Goal: Task Accomplishment & Management: Complete application form

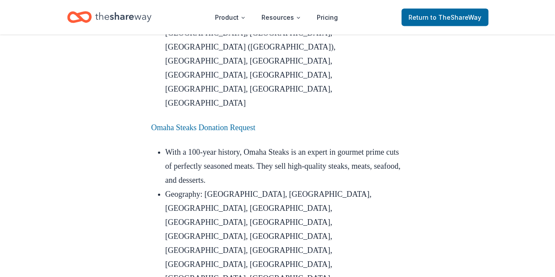
scroll to position [1013, 0]
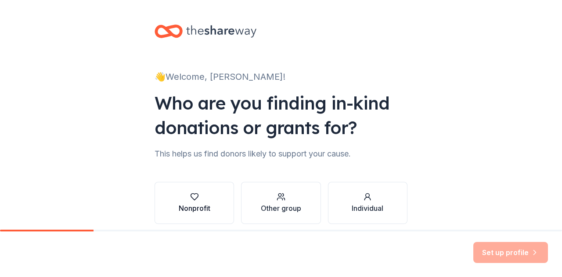
click at [204, 197] on div "button" at bounding box center [195, 197] width 32 height 9
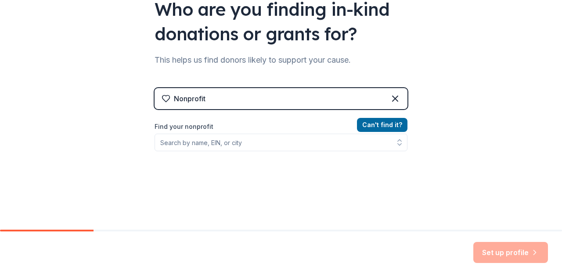
scroll to position [96, 0]
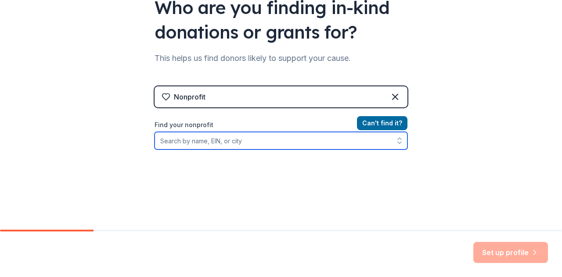
click at [276, 143] on input "Find your nonprofit" at bounding box center [280, 141] width 253 height 18
paste input "59-6000750"
type input "59-6000750"
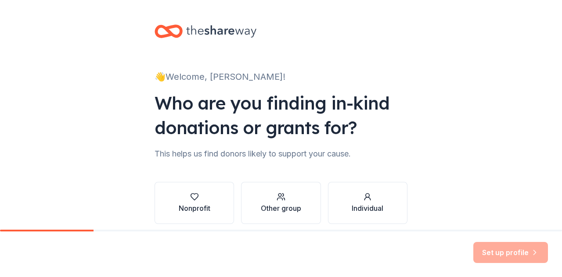
scroll to position [36, 0]
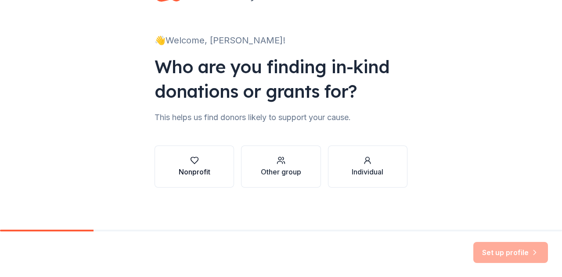
click at [206, 164] on div "button" at bounding box center [195, 160] width 32 height 9
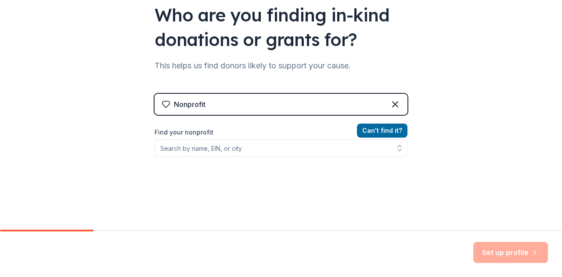
scroll to position [104, 0]
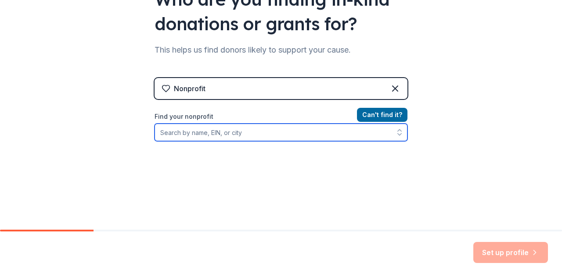
click at [272, 133] on input "Find your nonprofit" at bounding box center [280, 133] width 253 height 18
click at [255, 129] on input "Find your nonprofit" at bounding box center [280, 133] width 253 height 18
paste input "59-6000750"
type input "59-6000750"
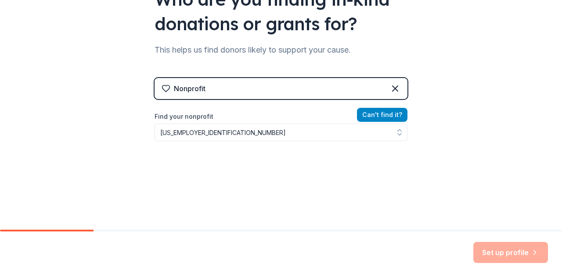
click at [381, 117] on button "Can ' t find it?" at bounding box center [382, 115] width 50 height 14
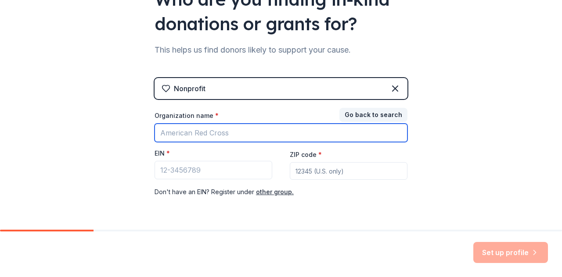
click at [275, 128] on input "Organization name *" at bounding box center [280, 133] width 253 height 18
type input "Key Largo School Safety Patrol"
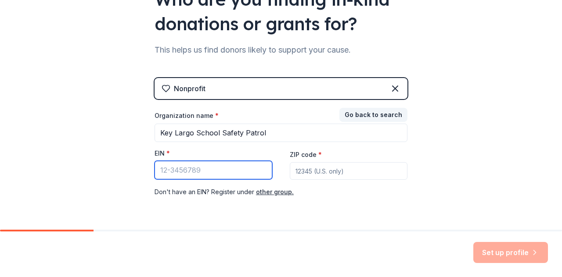
paste input "59-6000750"
type input "59-6000750"
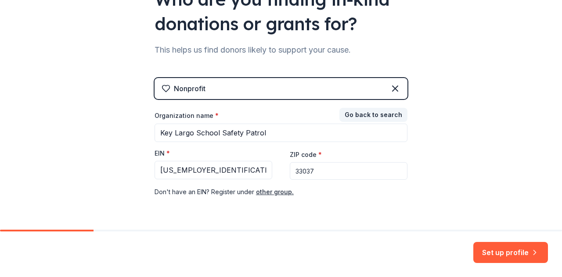
scroll to position [131, 0]
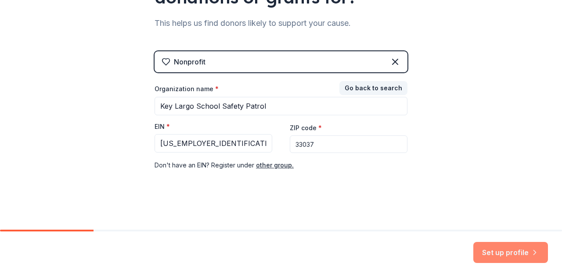
type input "33037"
click at [516, 252] on button "Set up profile" at bounding box center [510, 252] width 75 height 21
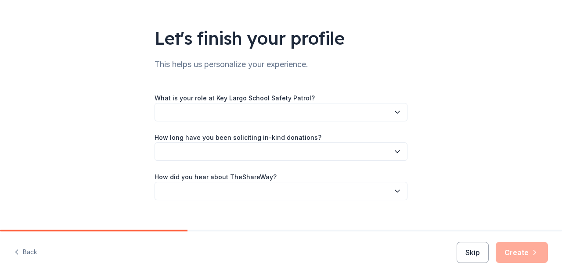
scroll to position [57, 0]
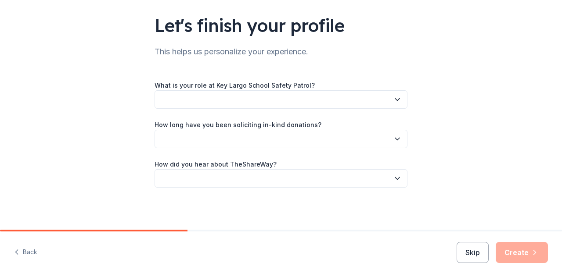
click at [329, 96] on button "button" at bounding box center [280, 99] width 253 height 18
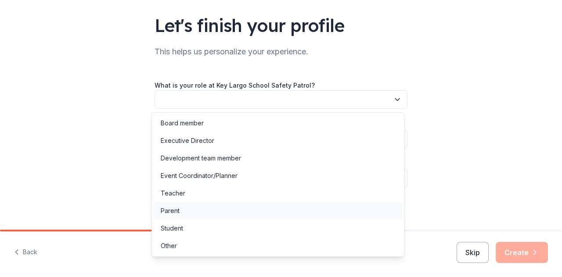
click at [204, 208] on div "Parent" at bounding box center [278, 211] width 248 height 18
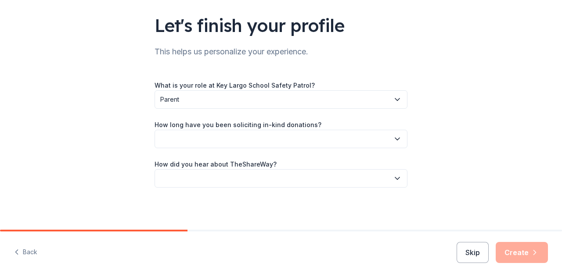
click at [337, 144] on button "button" at bounding box center [280, 139] width 253 height 18
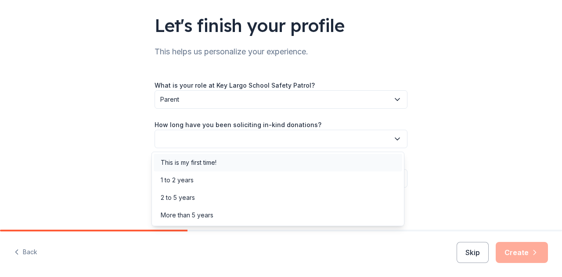
click at [222, 164] on div "This is my first time!" at bounding box center [278, 163] width 248 height 18
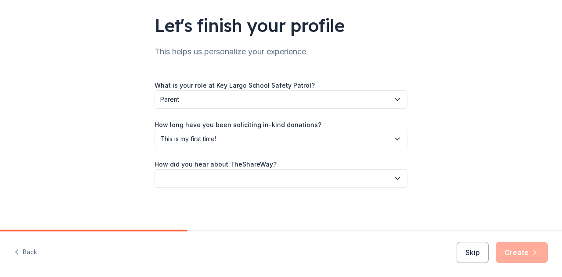
click at [276, 176] on button "button" at bounding box center [280, 178] width 253 height 18
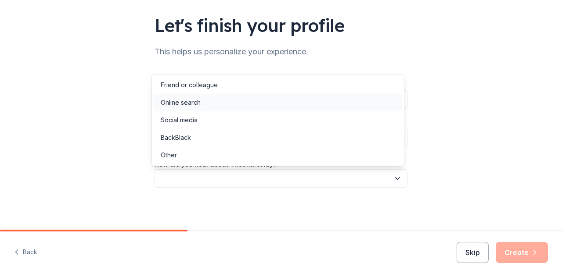
click at [243, 105] on div "Online search" at bounding box center [278, 103] width 248 height 18
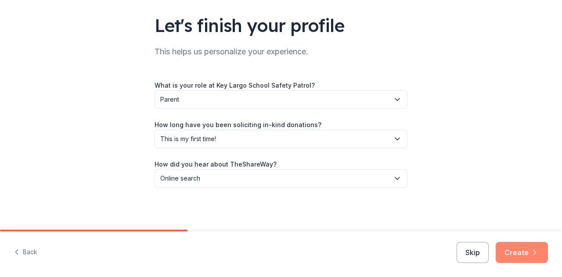
click at [529, 255] on button "Create" at bounding box center [521, 252] width 52 height 21
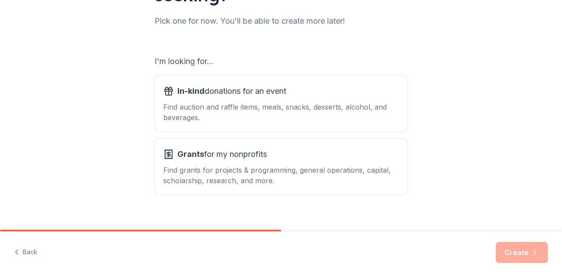
scroll to position [111, 0]
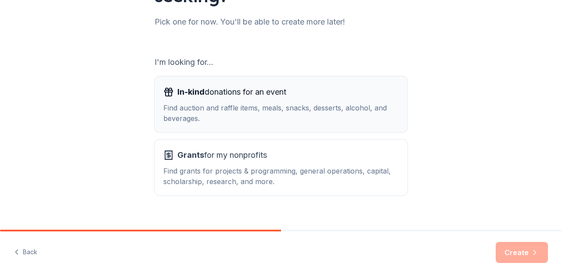
click at [358, 111] on div "Find auction and raffle items, meals, snacks, desserts, alcohol, and beverages." at bounding box center [280, 113] width 235 height 21
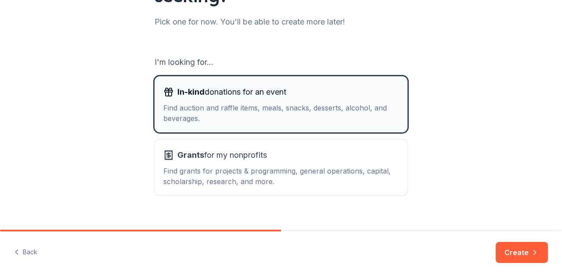
scroll to position [124, 0]
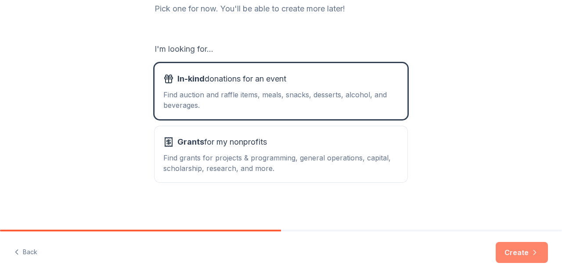
click at [519, 249] on button "Create" at bounding box center [521, 252] width 52 height 21
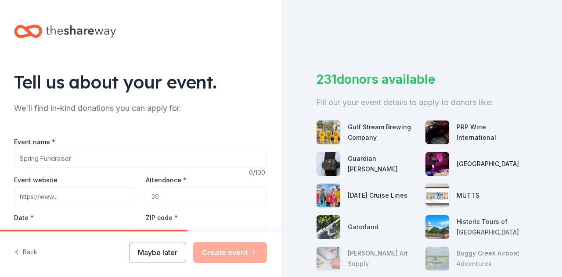
click at [190, 155] on input "Event name *" at bounding box center [140, 159] width 253 height 18
click at [143, 160] on input "Key Largo School Safety Patrol" at bounding box center [140, 159] width 253 height 18
type input "Key Largo School Safety Patrol Auction"
click at [100, 196] on input "Event website" at bounding box center [74, 197] width 121 height 18
paste input "https://www.keysschools.com/o/kls"
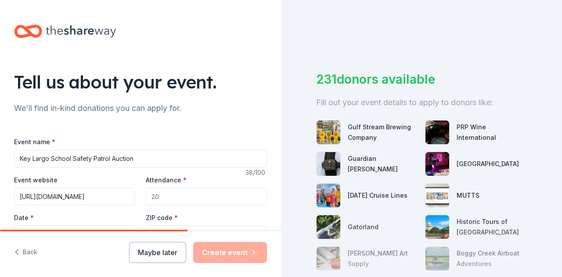
type input "https://www.keysschools.com/o/kls"
click at [208, 195] on input "Attendance *" at bounding box center [206, 197] width 121 height 18
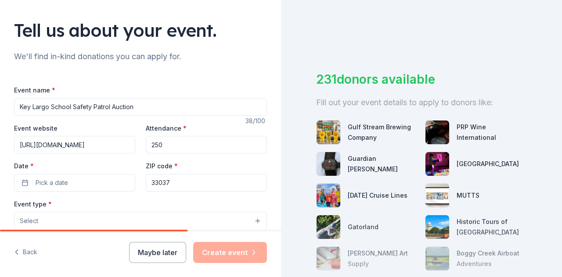
scroll to position [101, 0]
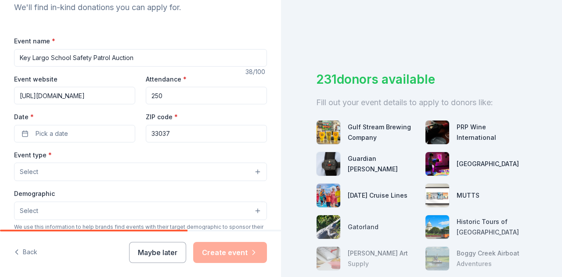
type input "250"
click at [86, 129] on button "Pick a date" at bounding box center [74, 134] width 121 height 18
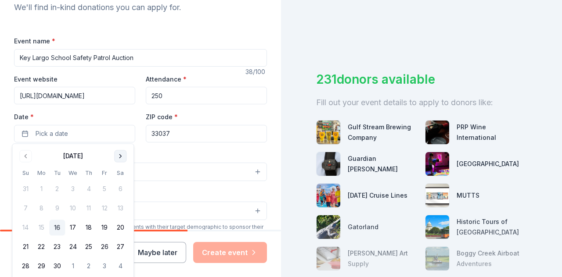
click at [118, 154] on button "Go to next month" at bounding box center [120, 156] width 12 height 12
click at [120, 159] on button "Go to next month" at bounding box center [120, 156] width 12 height 12
click at [104, 228] on button "14" at bounding box center [105, 228] width 16 height 16
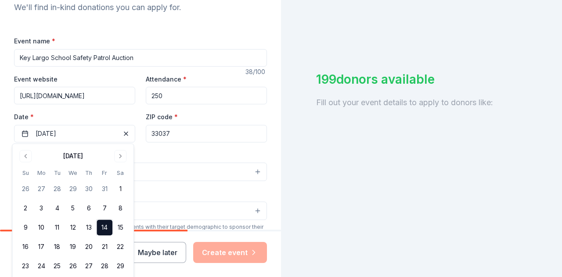
click at [197, 163] on button "Select" at bounding box center [140, 172] width 253 height 18
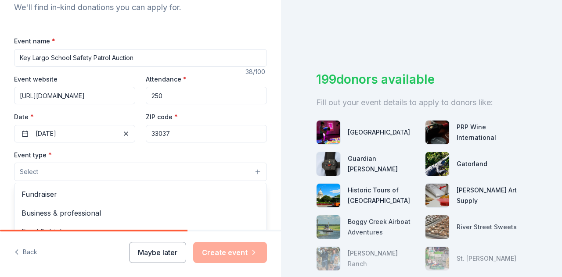
click at [161, 172] on button "Select" at bounding box center [140, 172] width 253 height 18
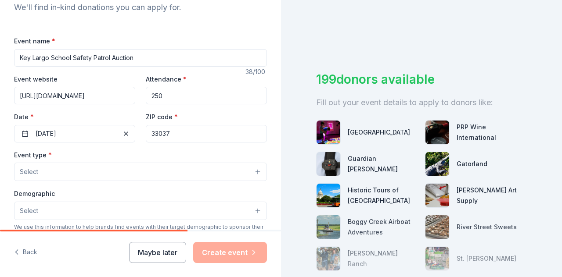
click at [182, 172] on button "Select" at bounding box center [140, 172] width 253 height 18
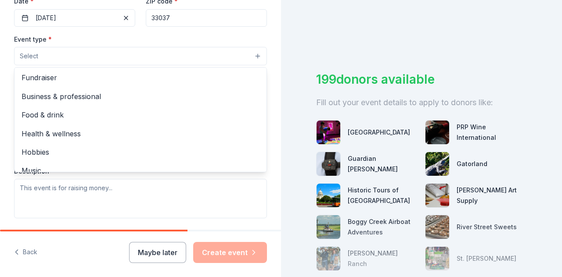
scroll to position [0, 0]
click at [134, 79] on span "Fundraiser" at bounding box center [141, 78] width 238 height 11
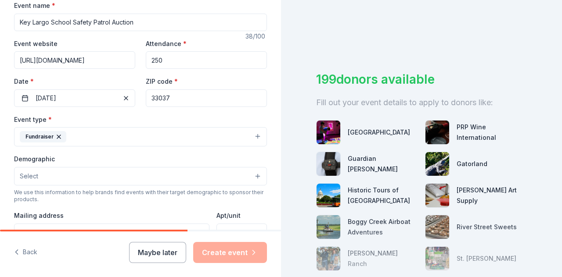
scroll to position [136, 0]
click at [150, 172] on button "Select" at bounding box center [140, 177] width 253 height 18
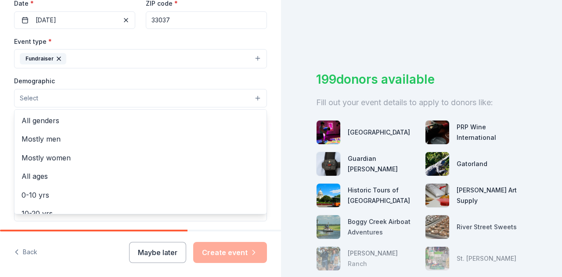
scroll to position [219, 0]
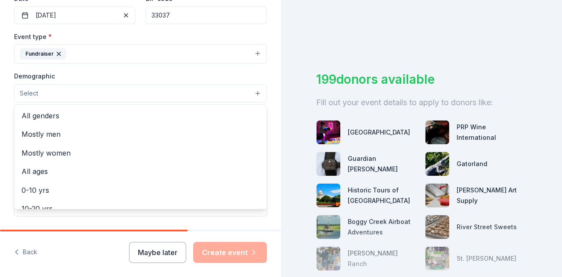
click at [111, 112] on span "All genders" at bounding box center [141, 115] width 238 height 11
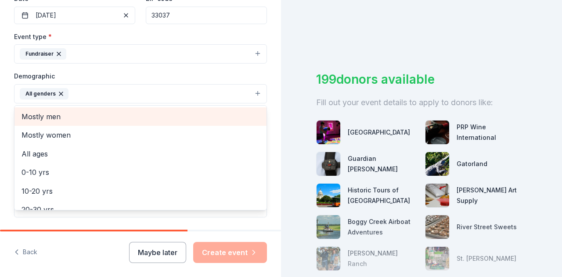
click at [135, 204] on span "20-30 yrs" at bounding box center [141, 209] width 238 height 11
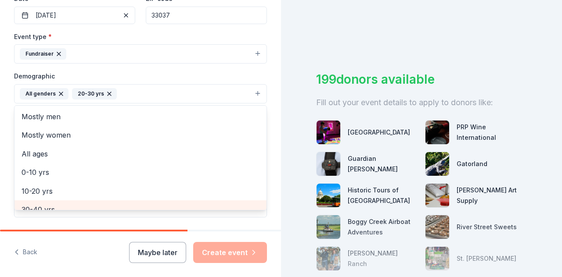
scroll to position [9, 0]
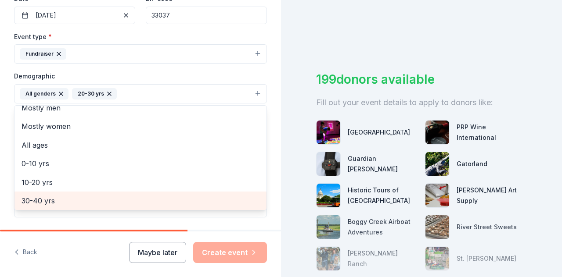
click at [108, 92] on icon "button" at bounding box center [110, 94] width 4 height 4
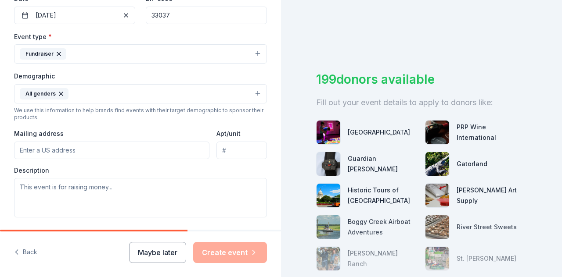
click at [140, 92] on button "All genders" at bounding box center [140, 93] width 253 height 19
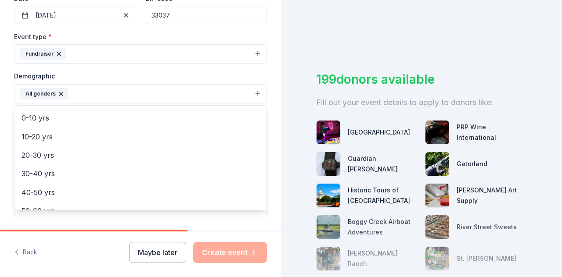
scroll to position [65, 0]
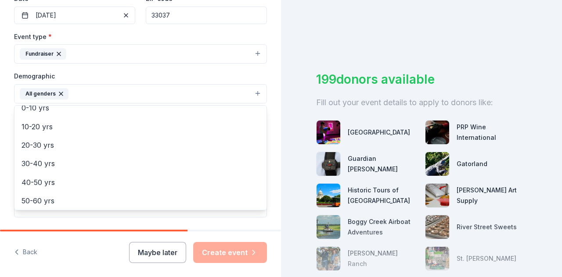
click at [63, 144] on span "20-30 yrs" at bounding box center [141, 145] width 238 height 11
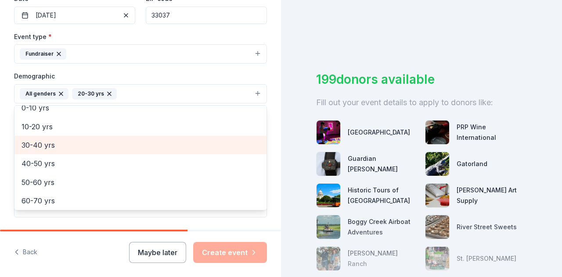
click at [68, 147] on span "30-40 yrs" at bounding box center [141, 145] width 238 height 11
click at [69, 145] on span "40-50 yrs" at bounding box center [141, 145] width 238 height 11
click at [71, 146] on span "50-60 yrs" at bounding box center [141, 145] width 238 height 11
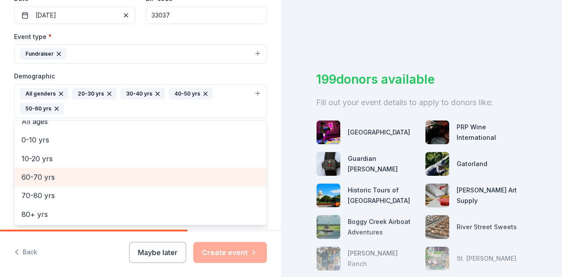
click at [72, 146] on div "0-10 yrs" at bounding box center [140, 140] width 252 height 18
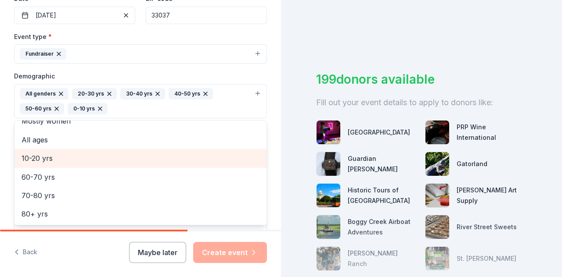
click at [70, 162] on div "10-20 yrs" at bounding box center [140, 158] width 252 height 18
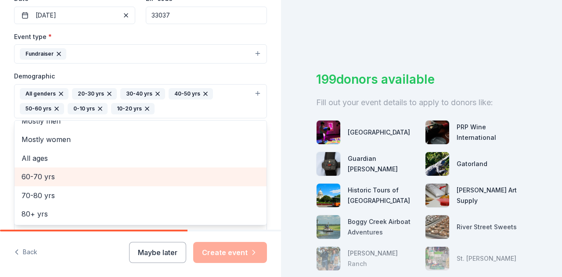
scroll to position [11, 0]
click at [68, 178] on span "60-70 yrs" at bounding box center [141, 176] width 238 height 11
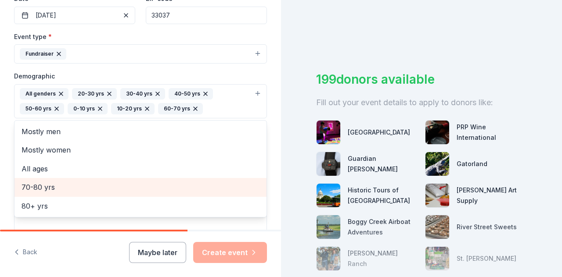
scroll to position [0, 0]
click at [61, 166] on span "All ages" at bounding box center [141, 168] width 238 height 11
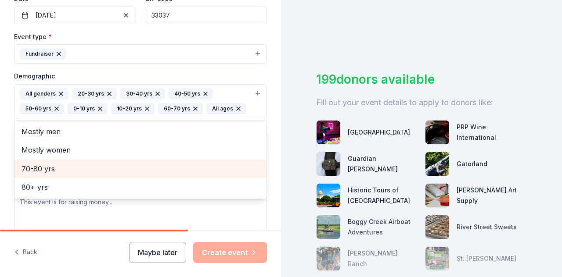
click at [192, 107] on icon "button" at bounding box center [195, 108] width 7 height 7
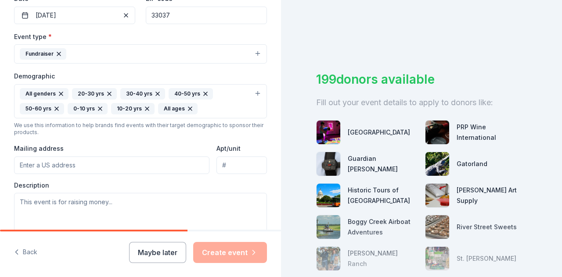
click at [143, 106] on icon "button" at bounding box center [146, 108] width 7 height 7
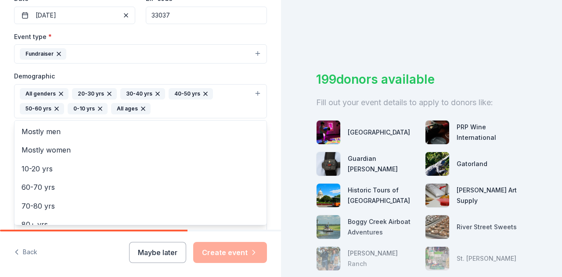
click at [98, 107] on icon "button" at bounding box center [100, 109] width 4 height 4
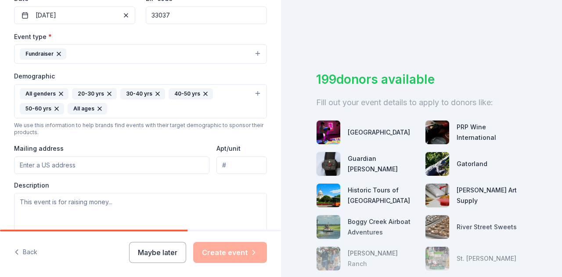
click at [108, 92] on icon "button" at bounding box center [110, 94] width 4 height 4
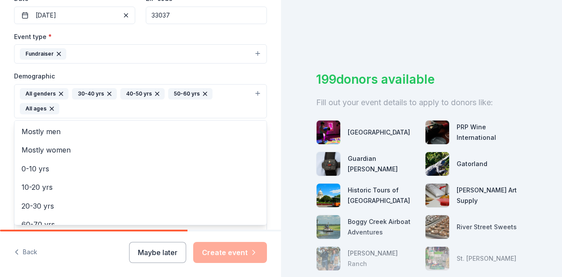
click at [107, 93] on icon "button" at bounding box center [109, 93] width 7 height 7
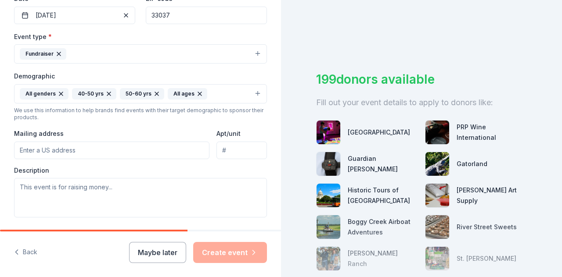
click at [107, 92] on icon "button" at bounding box center [109, 94] width 4 height 4
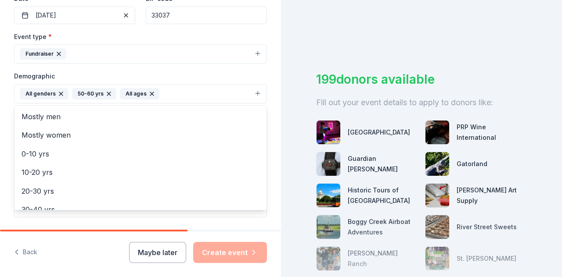
click at [107, 92] on icon "button" at bounding box center [109, 94] width 4 height 4
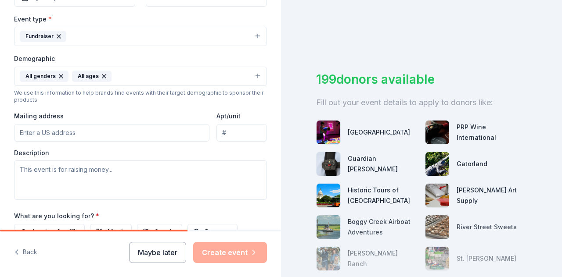
scroll to position [239, 0]
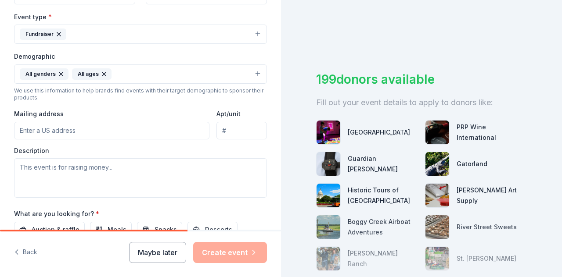
click at [134, 127] on input "Mailing address" at bounding box center [111, 131] width 195 height 18
paste input "104801 Overseas Hwy"
type input "104801 Overseas Highway, Key Largo, FL, 33037"
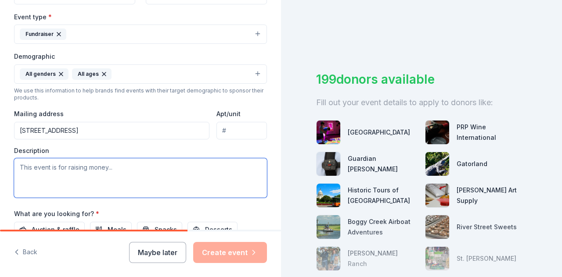
click at [94, 176] on textarea at bounding box center [140, 177] width 253 height 39
paste textarea "Key Largo School, a Title I School, is seeking tax-deductible auction item dona…"
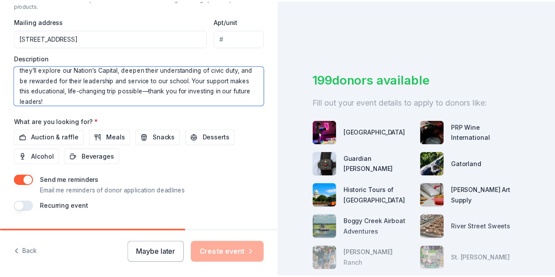
scroll to position [353, 0]
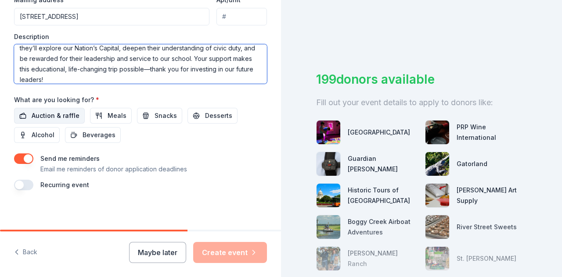
type textarea "Key Largo School, a Title I School, is seeking tax-deductible auction item dona…"
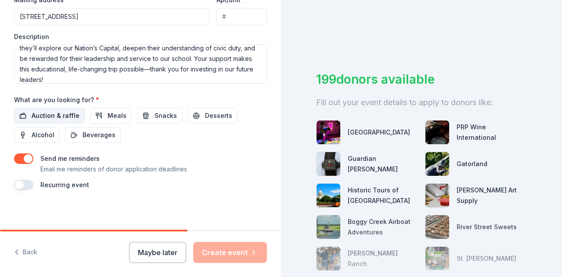
click at [58, 113] on span "Auction & raffle" at bounding box center [56, 116] width 48 height 11
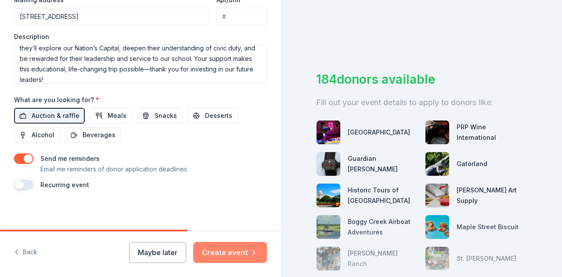
click at [223, 252] on button "Create event" at bounding box center [230, 252] width 74 height 21
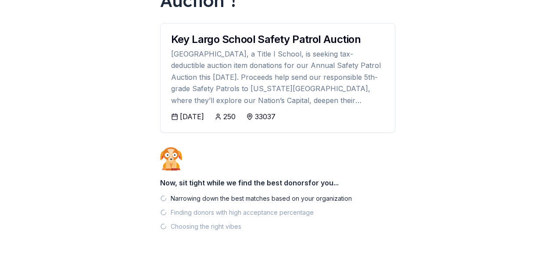
scroll to position [129, 0]
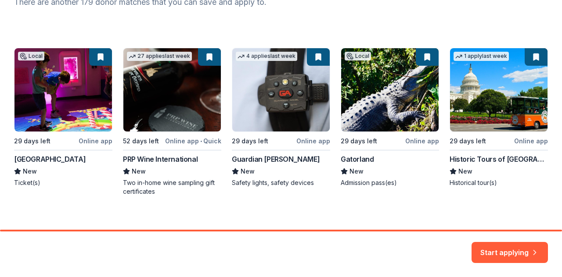
scroll to position [131, 0]
click at [502, 247] on button "Start applying" at bounding box center [509, 247] width 76 height 21
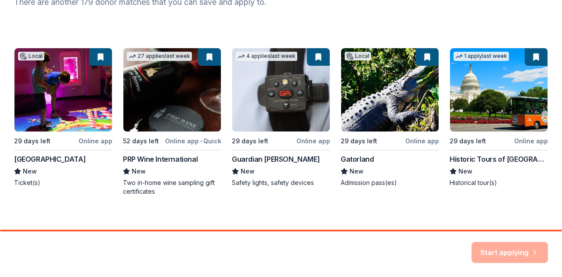
click at [70, 90] on div "Local 29 days left Online app Miami Children's Museum New Ticket(s) 27 applies …" at bounding box center [281, 122] width 534 height 148
click at [54, 164] on div "Local 29 days left Online app Miami Children's Museum New Ticket(s) 27 applies …" at bounding box center [281, 122] width 534 height 148
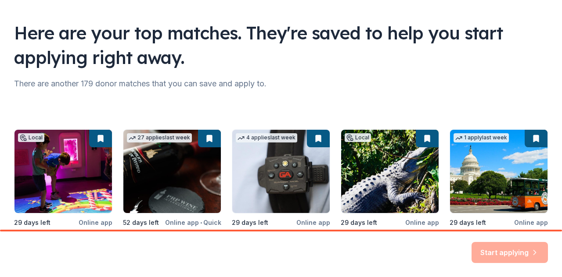
scroll to position [139, 0]
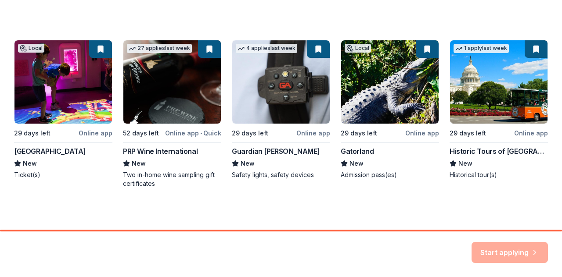
click at [494, 244] on div "Start applying" at bounding box center [509, 252] width 76 height 21
click at [95, 48] on div "Local 29 days left Online app Miami Children's Museum New Ticket(s) 27 applies …" at bounding box center [281, 114] width 534 height 148
click at [60, 137] on div "Local 29 days left Online app Miami Children's Museum New Ticket(s) 27 applies …" at bounding box center [281, 114] width 534 height 148
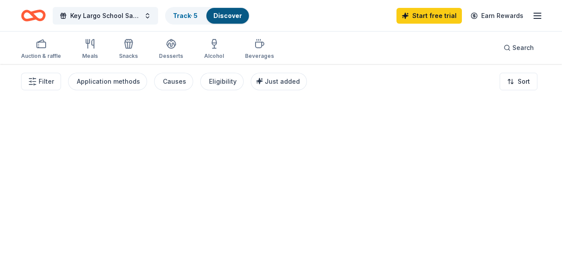
click at [36, 165] on div at bounding box center [281, 170] width 562 height 213
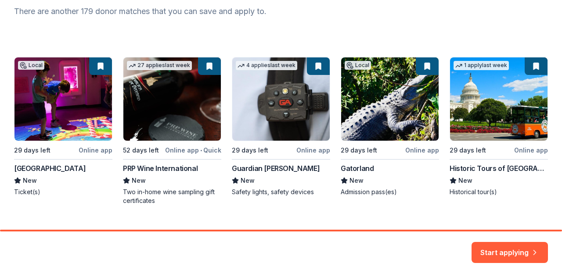
scroll to position [133, 0]
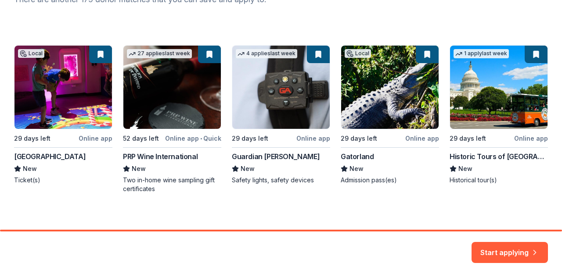
click at [56, 150] on div "Local 29 days left Online app Miami Children's Museum New Ticket(s) 27 applies …" at bounding box center [281, 119] width 534 height 148
drag, startPoint x: 119, startPoint y: 157, endPoint x: 180, endPoint y: 160, distance: 60.7
click at [180, 160] on div "Local 29 days left Online app Miami Children's Museum New Ticket(s) 27 applies …" at bounding box center [281, 119] width 534 height 148
click at [195, 158] on div "Local 29 days left Online app Miami Children's Museum New Ticket(s) 27 applies …" at bounding box center [281, 119] width 534 height 148
click at [502, 247] on button "Start applying" at bounding box center [509, 247] width 76 height 21
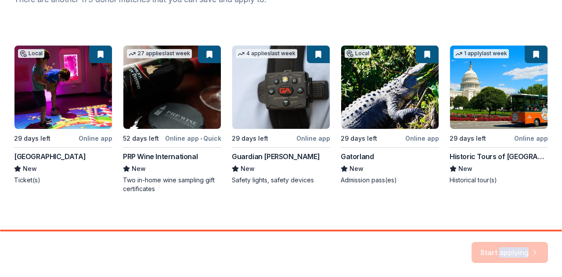
click at [502, 247] on div "Start applying" at bounding box center [509, 252] width 76 height 21
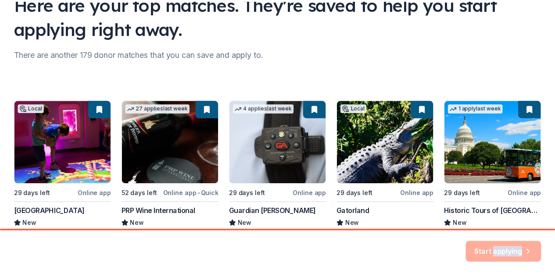
scroll to position [139, 0]
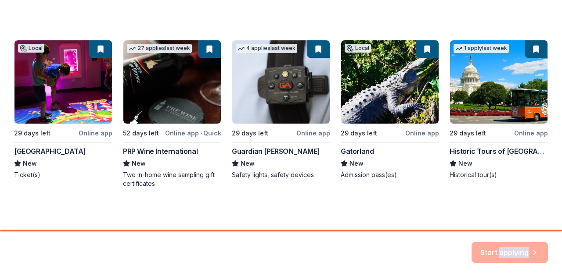
click at [511, 247] on div "Start applying" at bounding box center [509, 252] width 76 height 21
click at [406, 233] on div "Start applying" at bounding box center [281, 255] width 562 height 46
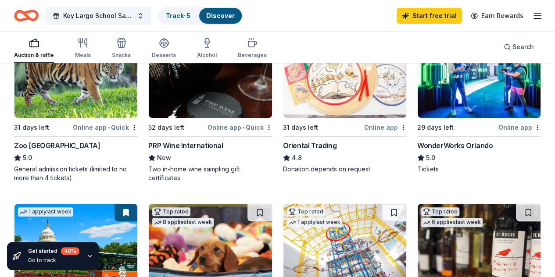
scroll to position [111, 0]
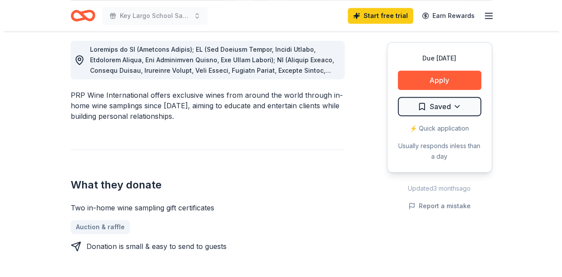
scroll to position [242, 0]
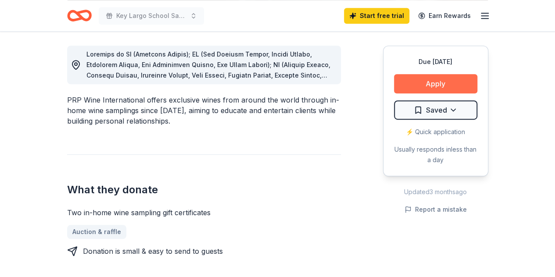
click at [446, 83] on button "Apply" at bounding box center [435, 83] width 83 height 19
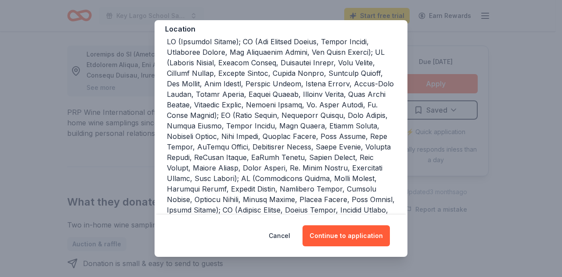
scroll to position [103, 0]
click at [334, 240] on button "Continue to application" at bounding box center [345, 236] width 87 height 21
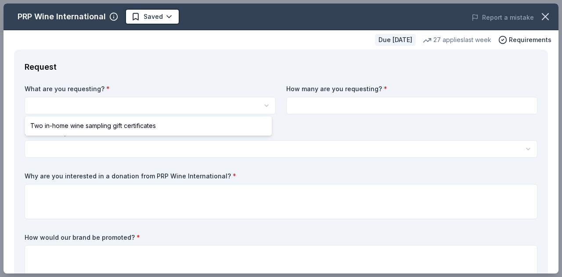
scroll to position [0, 0]
select select "Two in-home wine sampling gift certificates"
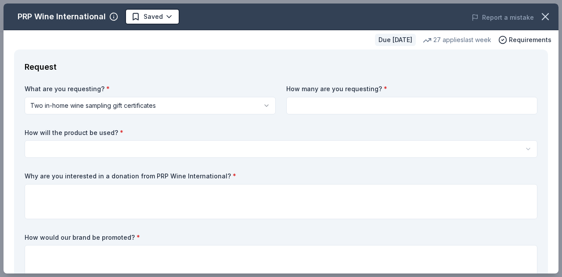
click at [316, 109] on input at bounding box center [411, 106] width 251 height 18
type input "1"
click at [245, 147] on html "Key Largo School Safety Patrol Auction Saved Apply Due in 52 days Share PRP Win…" at bounding box center [281, 138] width 562 height 277
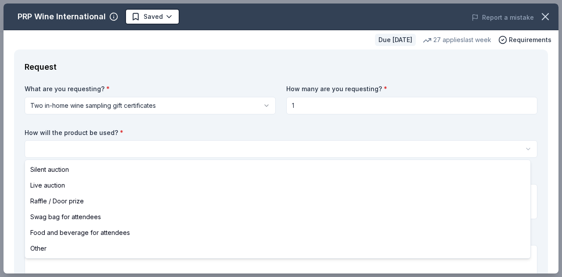
select select "silentAuction"
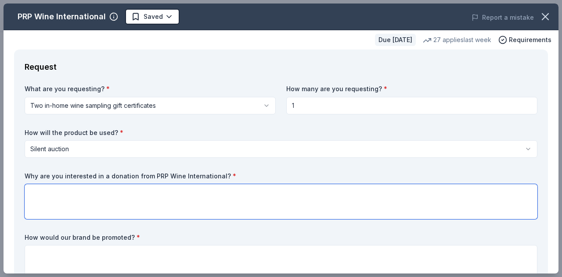
click at [93, 198] on textarea at bounding box center [281, 201] width 513 height 35
type textarea "I"
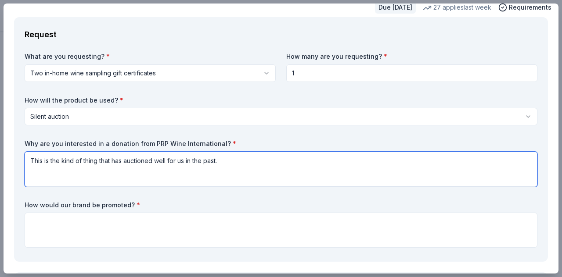
scroll to position [95, 0]
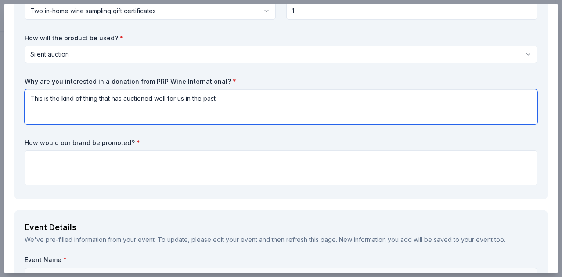
type textarea "This is the kind of thing that has auctioned well for us in the past."
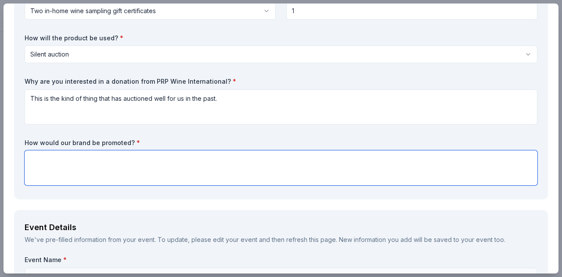
click at [266, 181] on textarea at bounding box center [281, 168] width 513 height 35
type textarea "U"
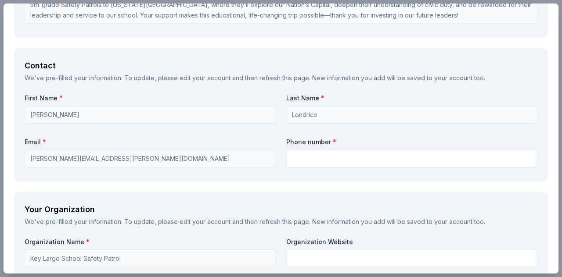
scroll to position [555, 0]
type textarea "It would be advertised on flyers and social media"
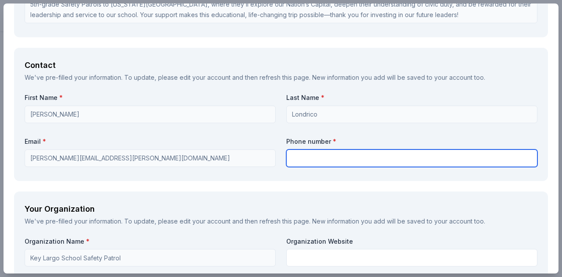
click at [410, 160] on input "text" at bounding box center [411, 159] width 251 height 18
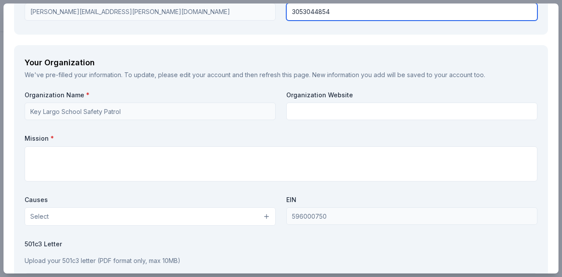
scroll to position [718, 0]
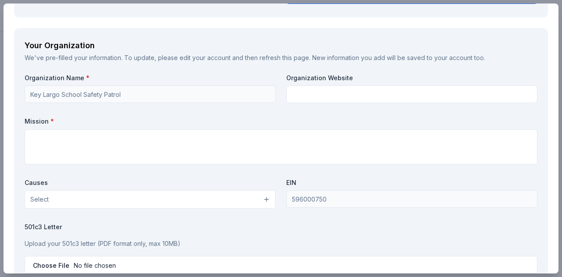
type input "3053044854"
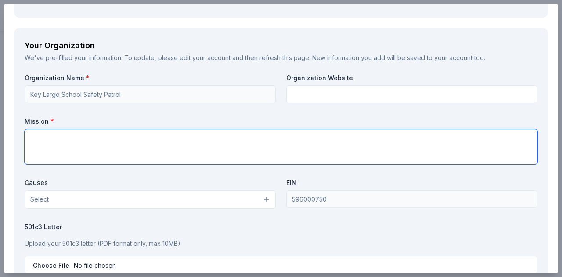
click at [420, 159] on textarea at bounding box center [281, 146] width 513 height 35
click at [212, 158] on textarea at bounding box center [281, 146] width 513 height 35
paste textarea "The mission of the Key Largo School Annual Safety Patrol Auction is to support …"
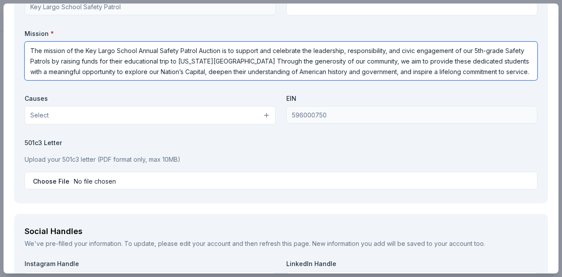
scroll to position [809, 0]
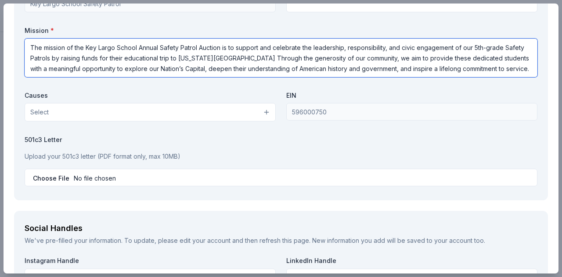
type textarea "The mission of the Key Largo School Annual Safety Patrol Auction is to support …"
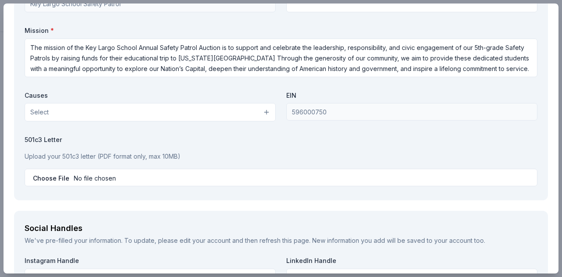
click at [186, 111] on button "Select" at bounding box center [150, 112] width 251 height 18
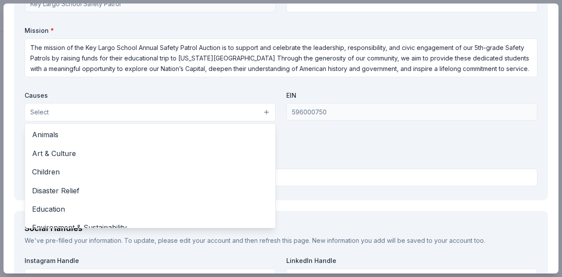
click at [62, 175] on span "Children" at bounding box center [150, 171] width 236 height 11
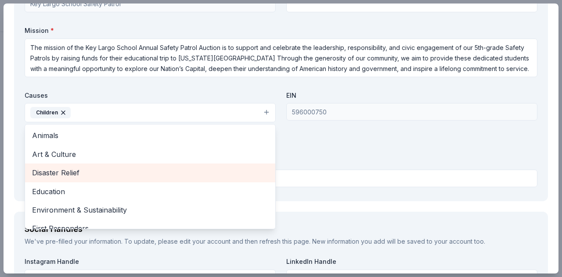
click at [90, 192] on span "Education" at bounding box center [150, 191] width 236 height 11
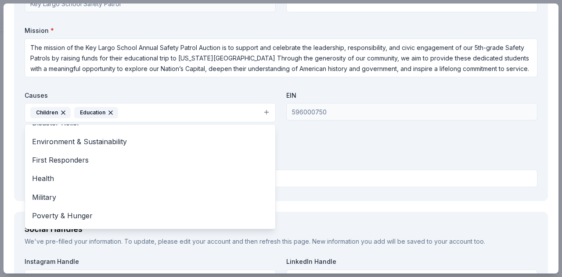
scroll to position [0, 0]
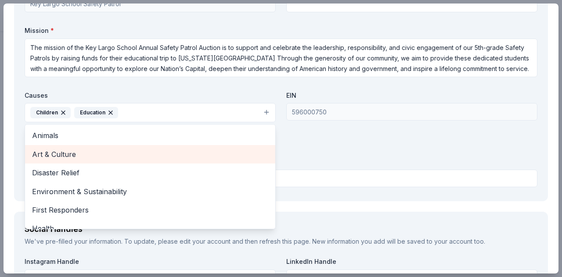
click at [73, 153] on span "Art & Culture" at bounding box center [150, 154] width 236 height 11
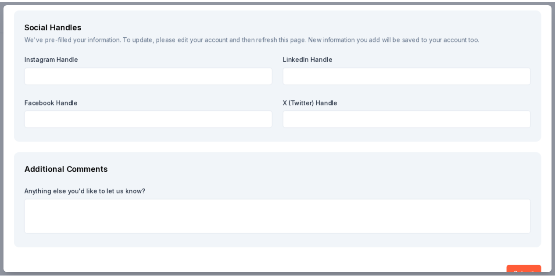
scroll to position [1031, 0]
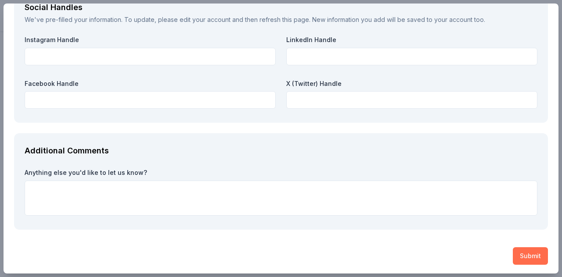
click at [532, 258] on button "Submit" at bounding box center [530, 256] width 35 height 18
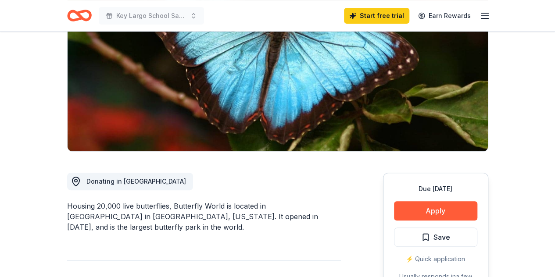
scroll to position [121, 0]
